Goal: Information Seeking & Learning: Learn about a topic

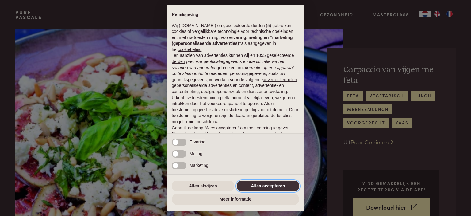
click at [261, 185] on button "Alles accepteren" at bounding box center [268, 185] width 63 height 11
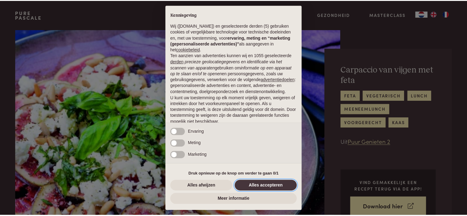
scroll to position [31, 0]
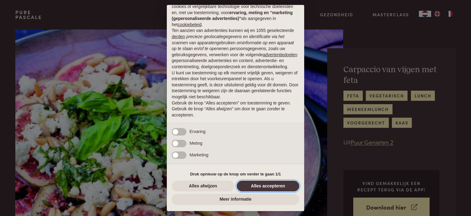
click at [258, 186] on button "Alles accepteren" at bounding box center [268, 185] width 63 height 11
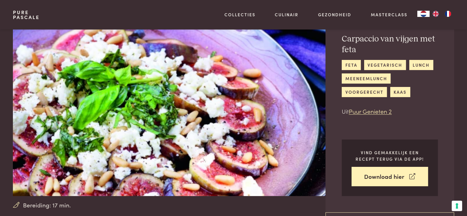
scroll to position [0, 0]
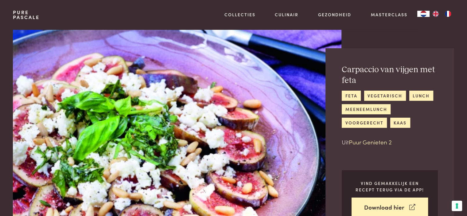
click at [371, 143] on link "Puur Genieten 2" at bounding box center [370, 141] width 43 height 8
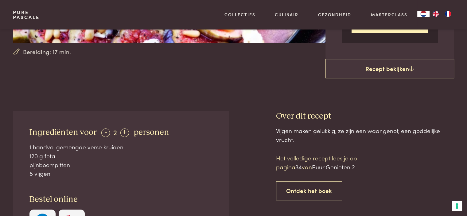
scroll to position [184, 0]
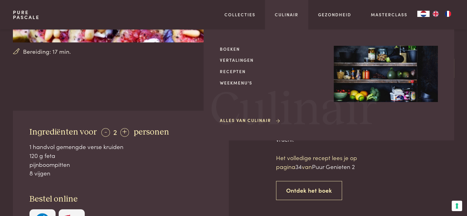
scroll to position [542, 0]
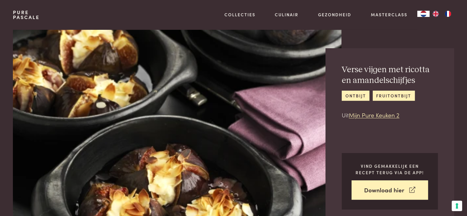
scroll to position [61, 0]
